Goal: Entertainment & Leisure: Consume media (video, audio)

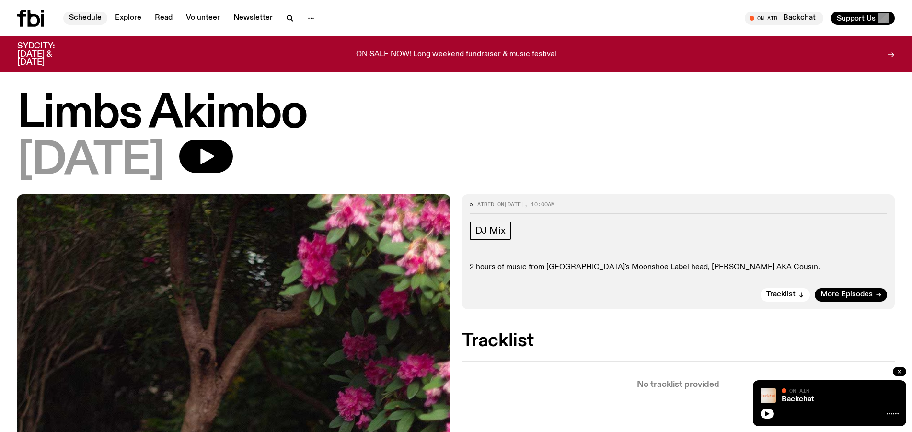
click at [97, 16] on link "Schedule" at bounding box center [85, 18] width 44 height 13
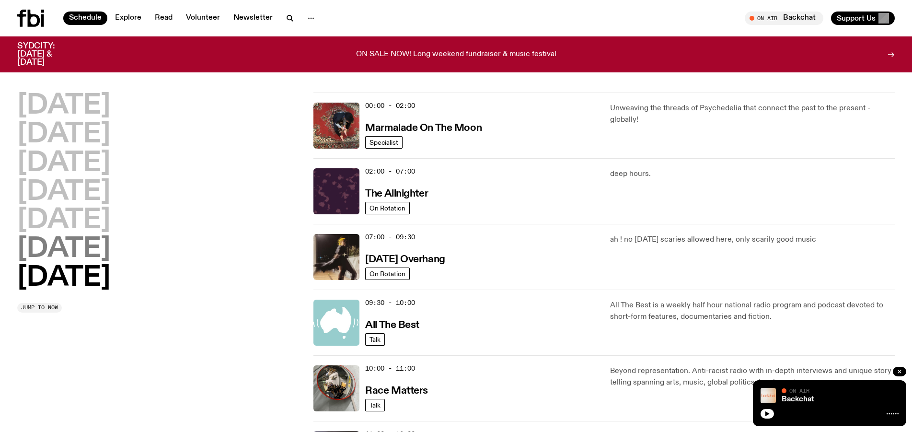
click at [100, 260] on h2 "[DATE]" at bounding box center [63, 249] width 93 height 27
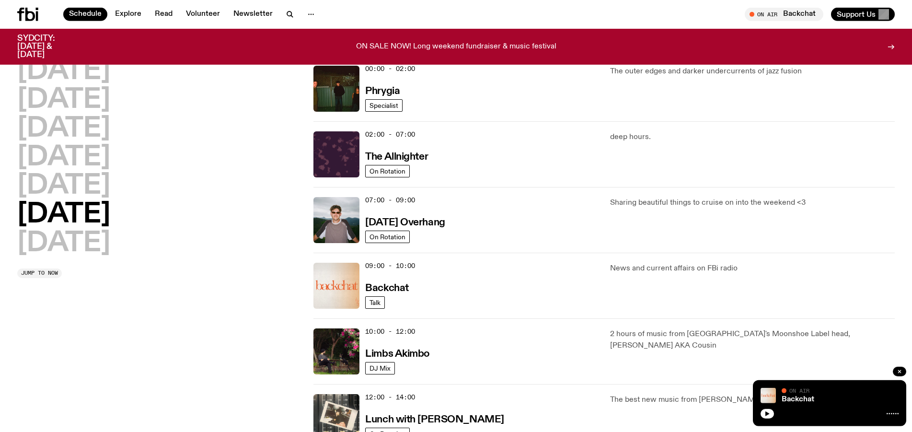
scroll to position [30, 0]
click at [419, 358] on h3 "Limbs Akimbo" at bounding box center [397, 353] width 65 height 10
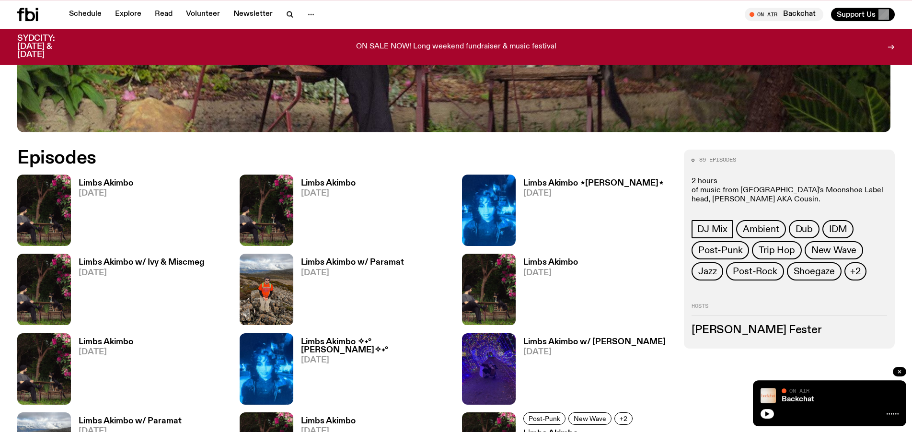
scroll to position [562, 0]
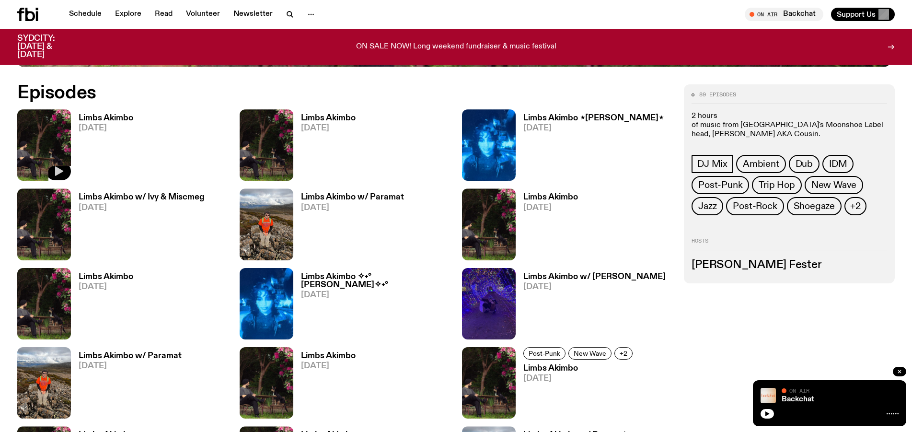
click at [63, 176] on icon "button" at bounding box center [59, 172] width 8 height 10
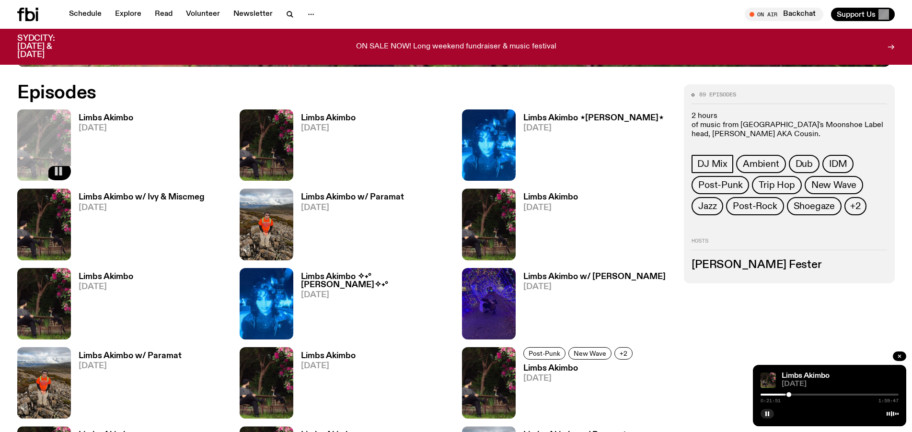
click at [117, 122] on h3 "Limbs Akimbo" at bounding box center [106, 118] width 55 height 8
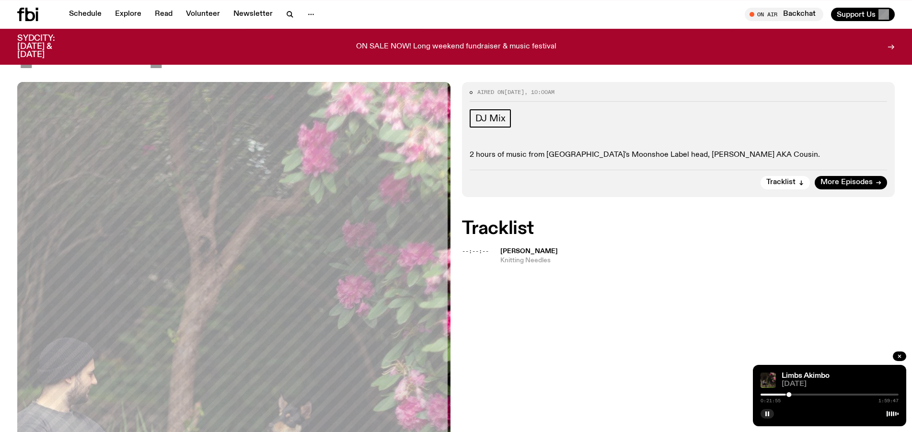
scroll to position [127, 0]
